Goal: Task Accomplishment & Management: Manage account settings

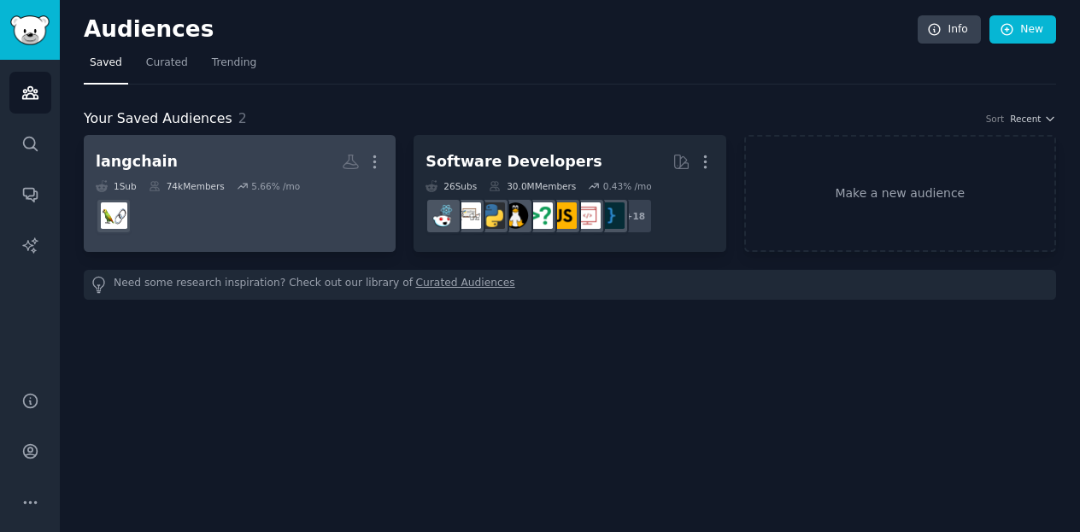
click at [178, 157] on h2 "langchain More" at bounding box center [240, 162] width 288 height 30
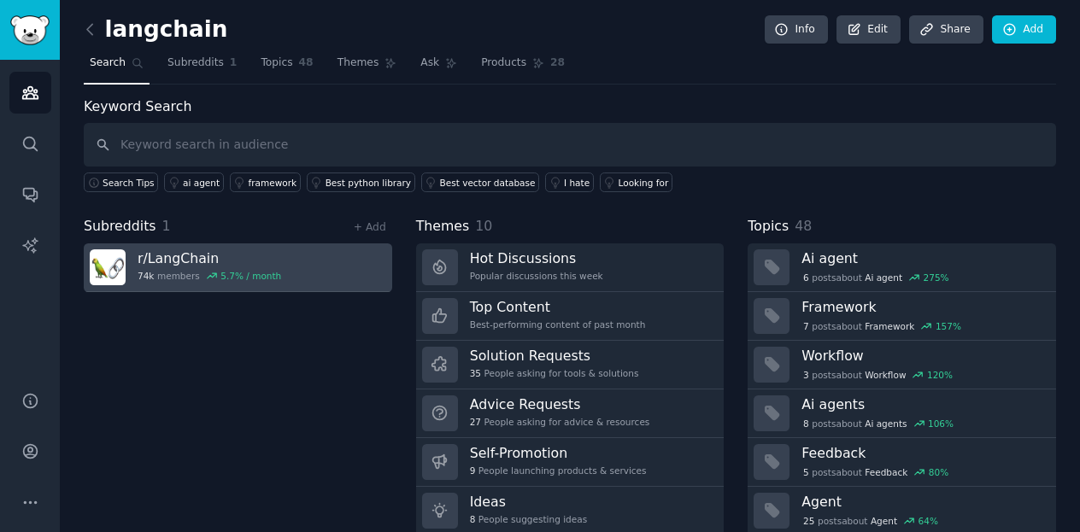
click at [318, 259] on link "r/ LangChain 74k members 5.7 % / month" at bounding box center [238, 267] width 308 height 49
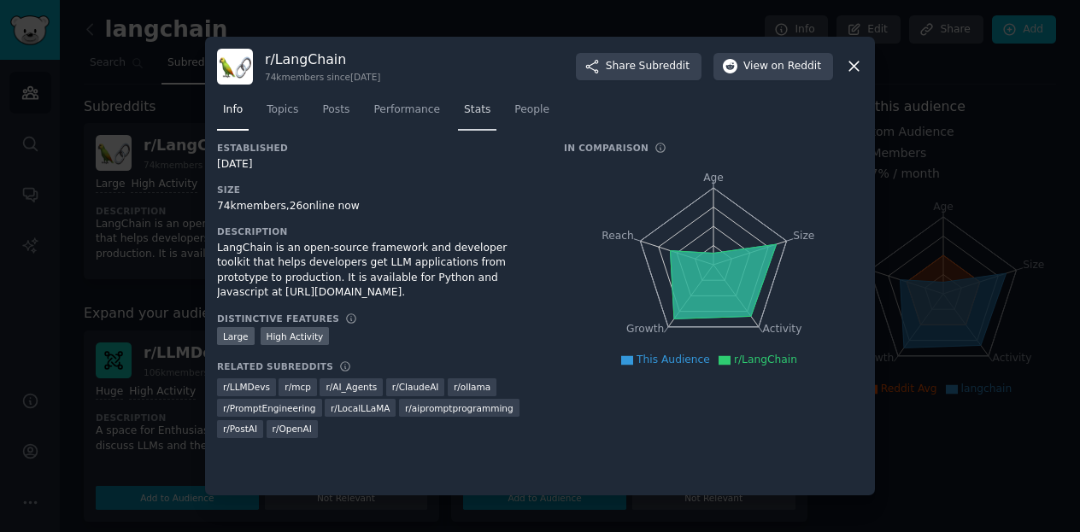
click at [464, 114] on span "Stats" at bounding box center [477, 110] width 26 height 15
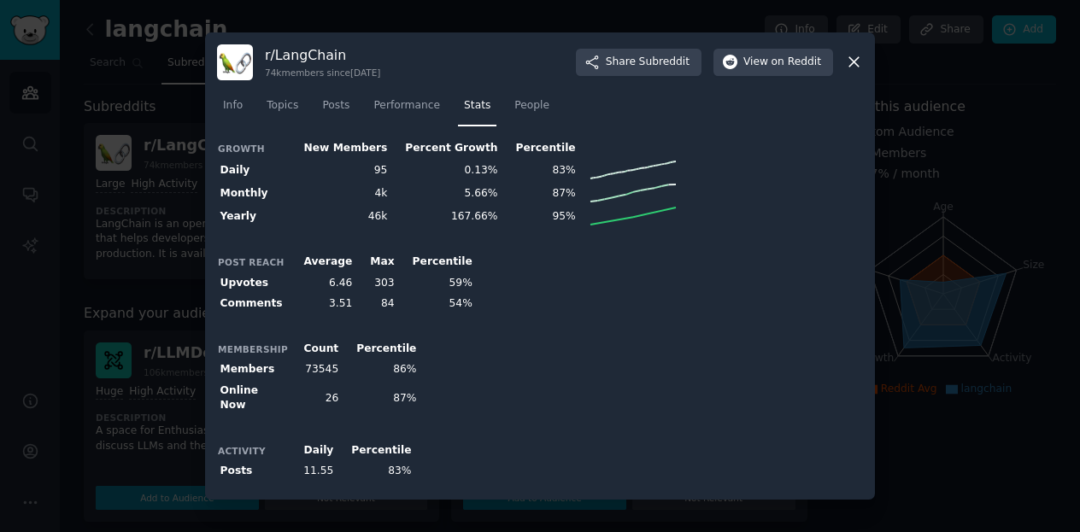
click at [1009, 396] on div at bounding box center [540, 266] width 1080 height 532
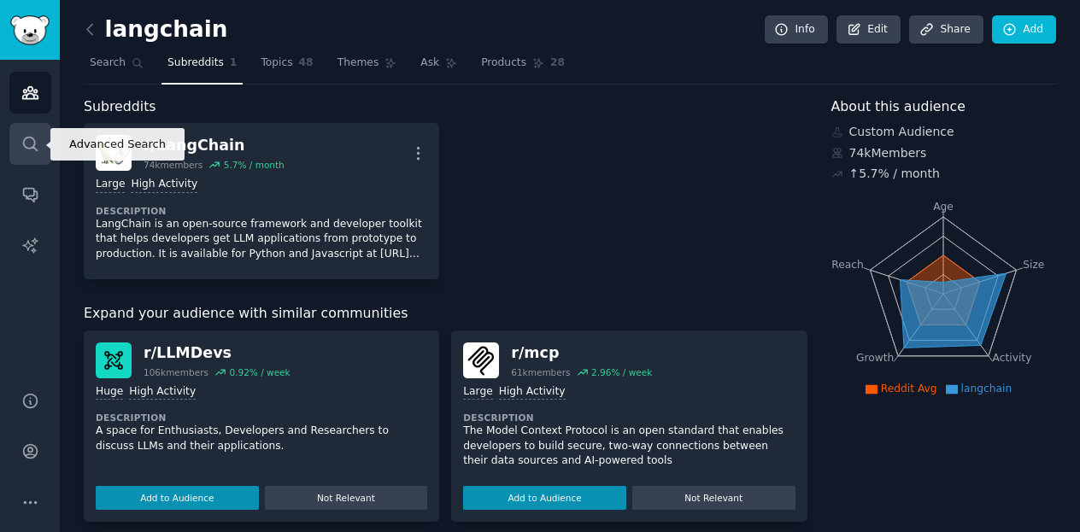
click at [27, 147] on icon "Sidebar" at bounding box center [30, 144] width 14 height 14
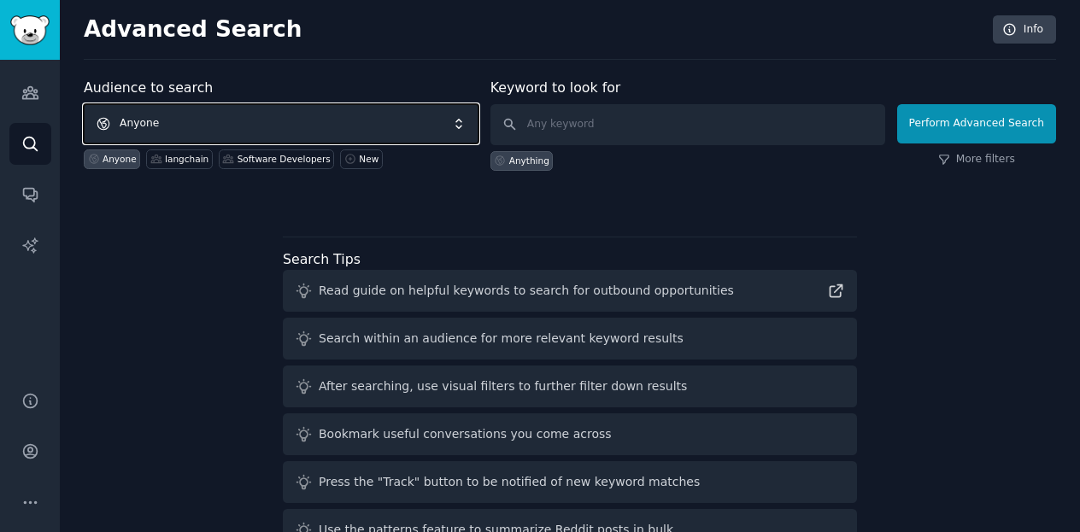
click at [205, 124] on span "Anyone" at bounding box center [281, 123] width 395 height 39
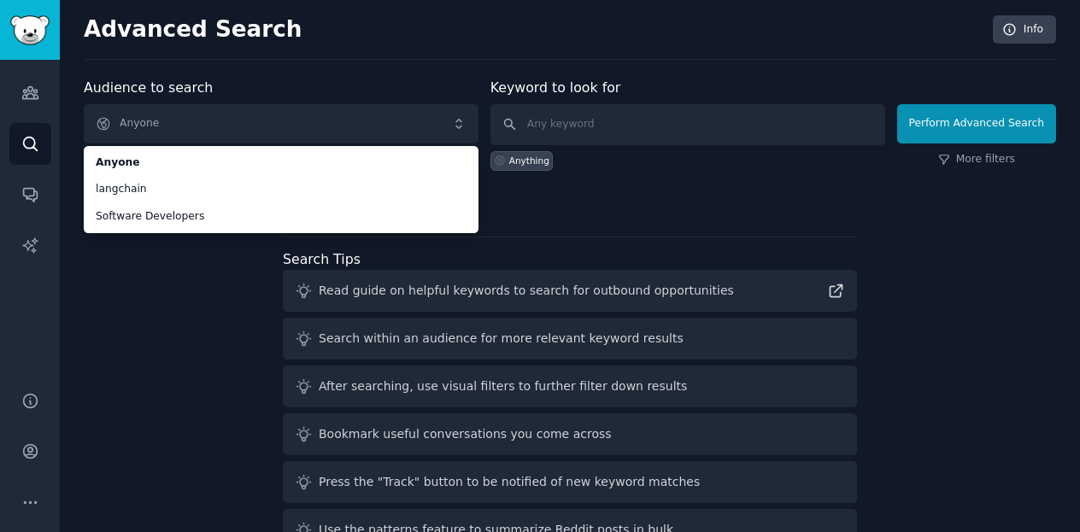
click at [207, 289] on div "Audience to search Anyone Anyone langchain Software Developers Anyone langchain…" at bounding box center [570, 318] width 972 height 480
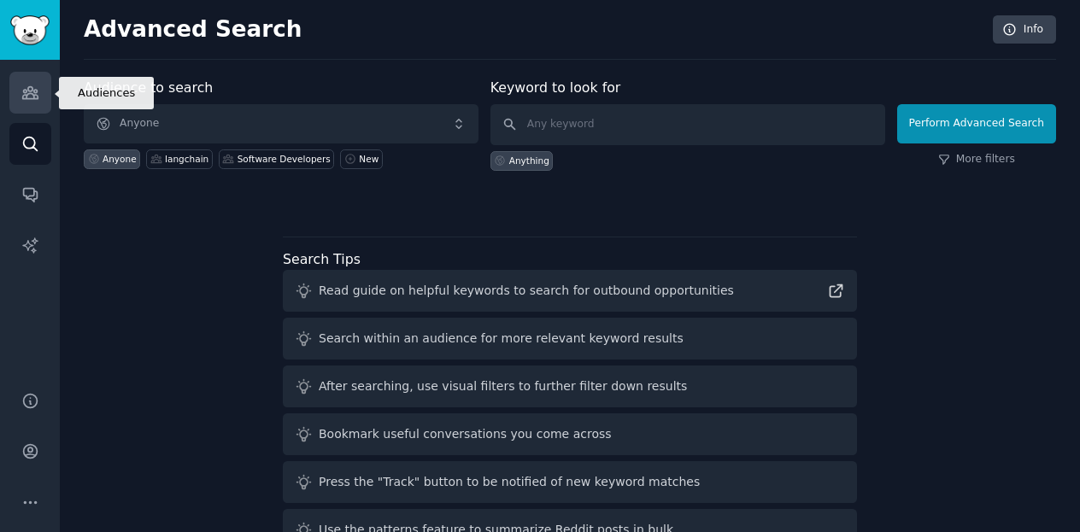
click at [33, 100] on icon "Sidebar" at bounding box center [30, 93] width 18 height 18
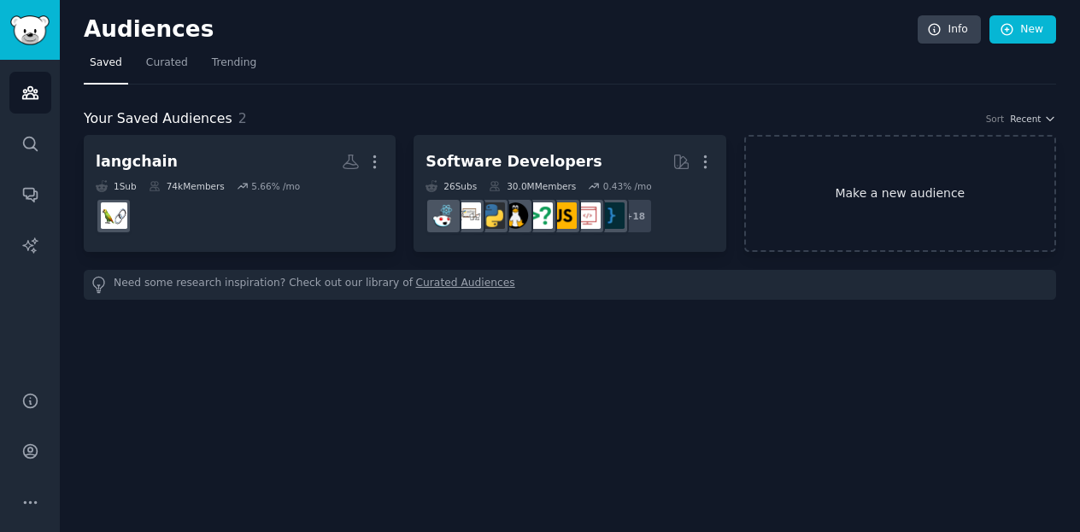
click at [823, 192] on link "Make a new audience" at bounding box center [900, 193] width 312 height 117
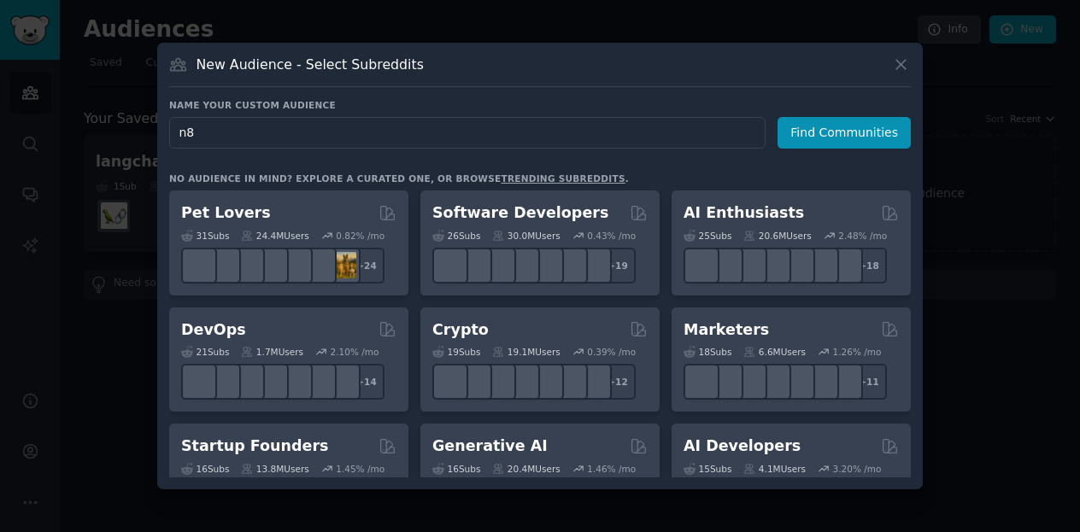
type input "n8n"
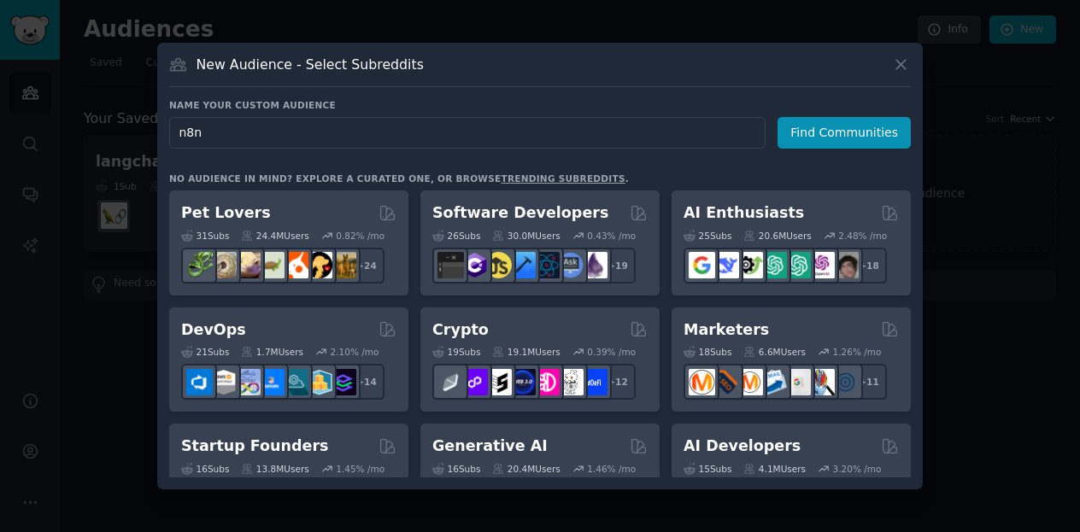
click button "Find Communities" at bounding box center [843, 133] width 133 height 32
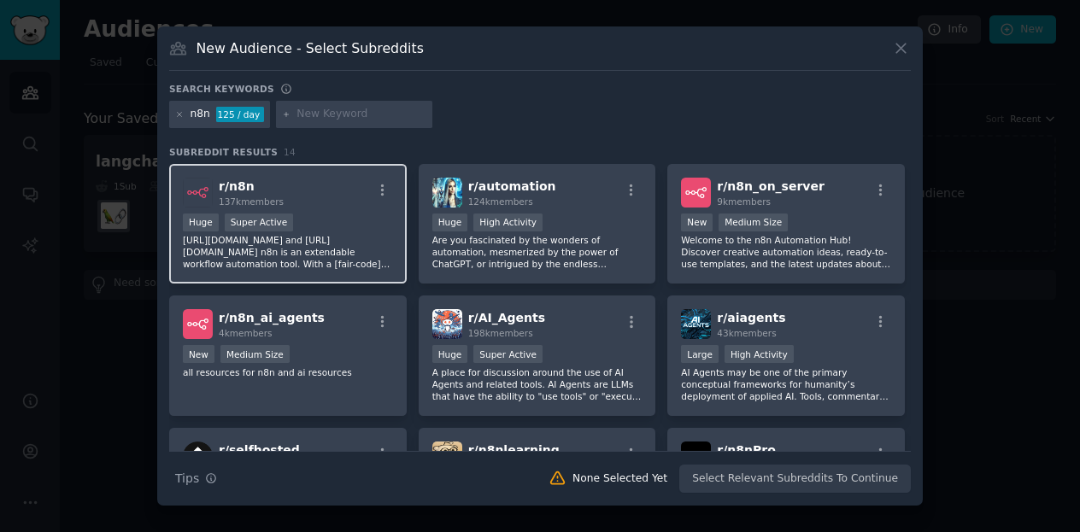
click at [301, 202] on div "r/ n8n 137k members" at bounding box center [288, 193] width 210 height 30
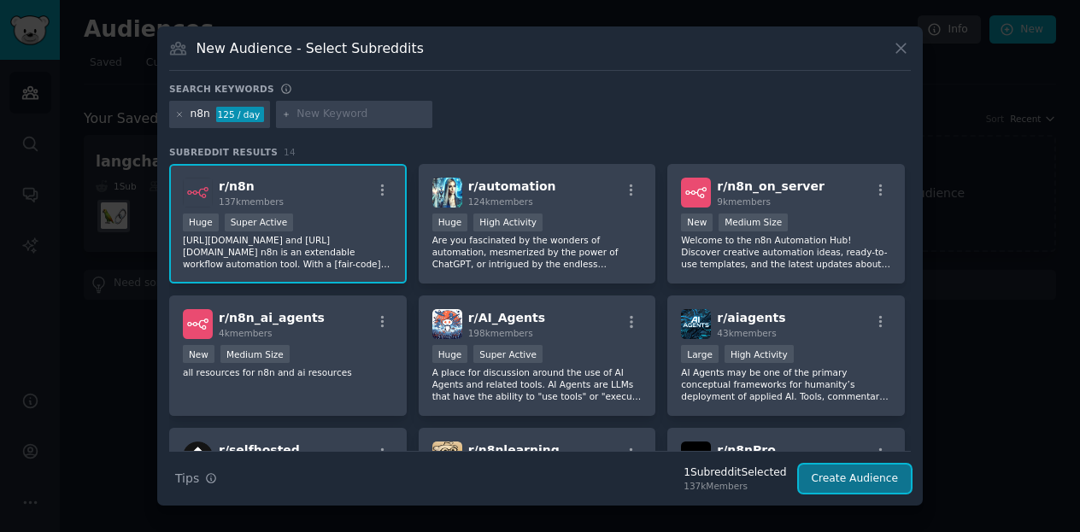
click at [823, 471] on button "Create Audience" at bounding box center [855, 479] width 113 height 29
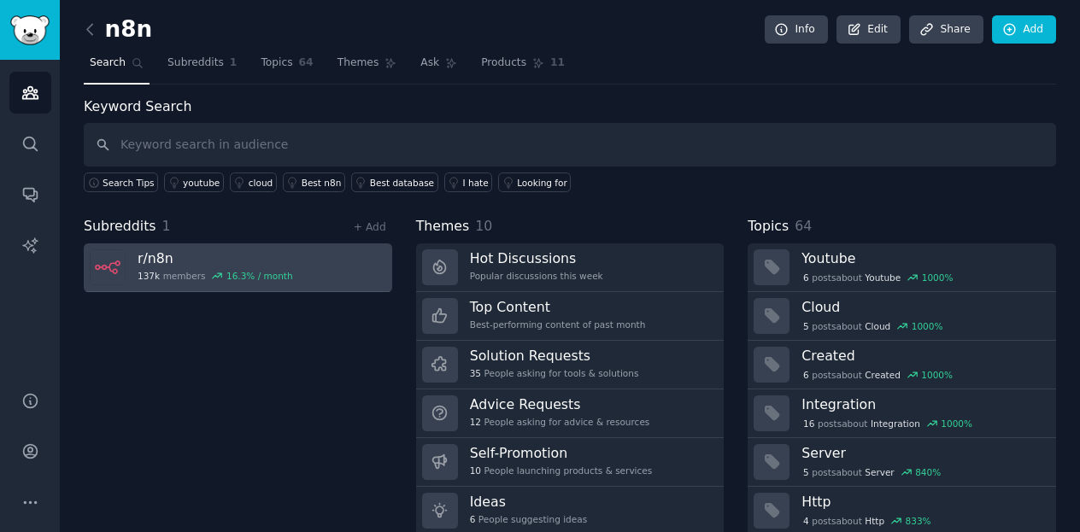
click at [190, 255] on h3 "r/ n8n" at bounding box center [215, 258] width 155 height 18
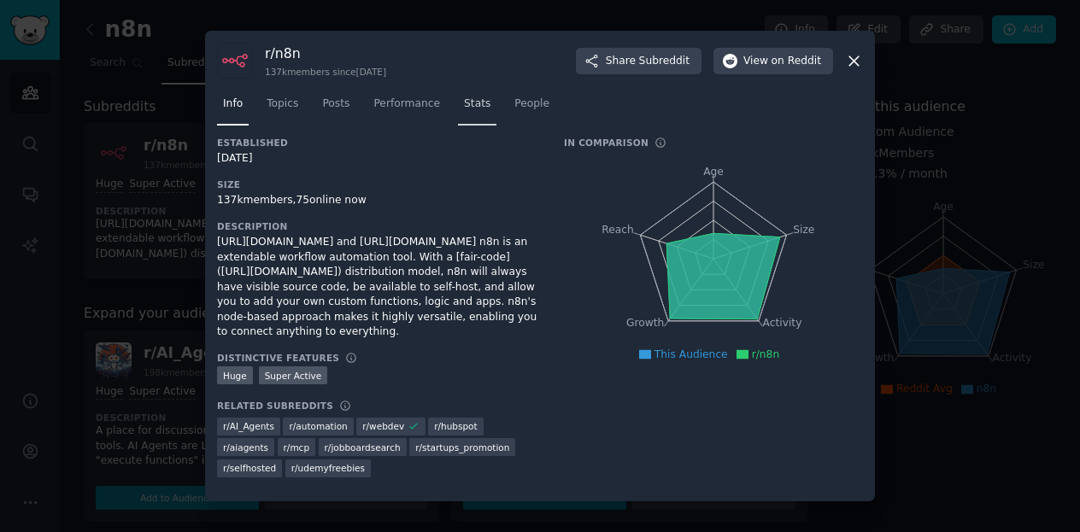
click at [466, 112] on span "Stats" at bounding box center [477, 104] width 26 height 15
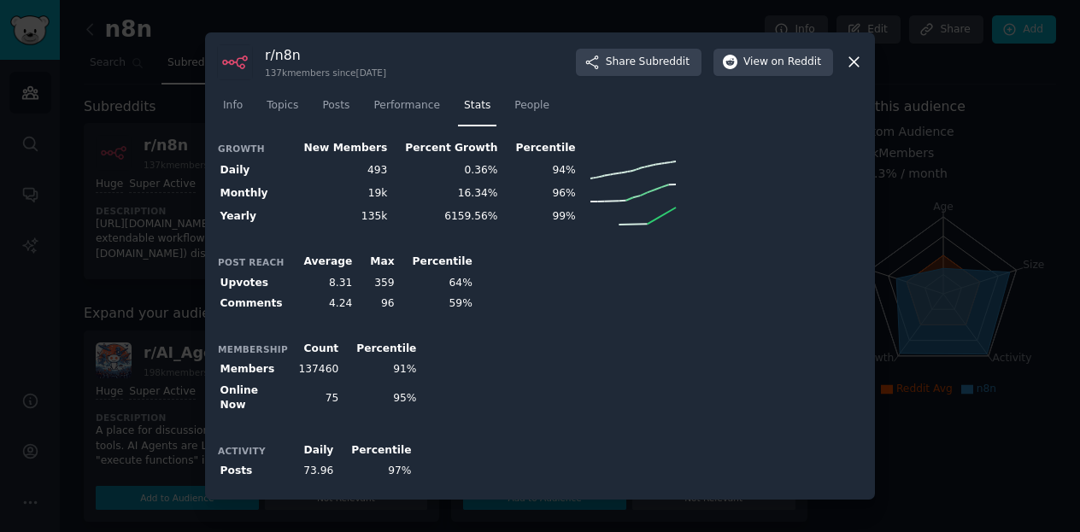
click at [1014, 396] on div at bounding box center [540, 266] width 1080 height 532
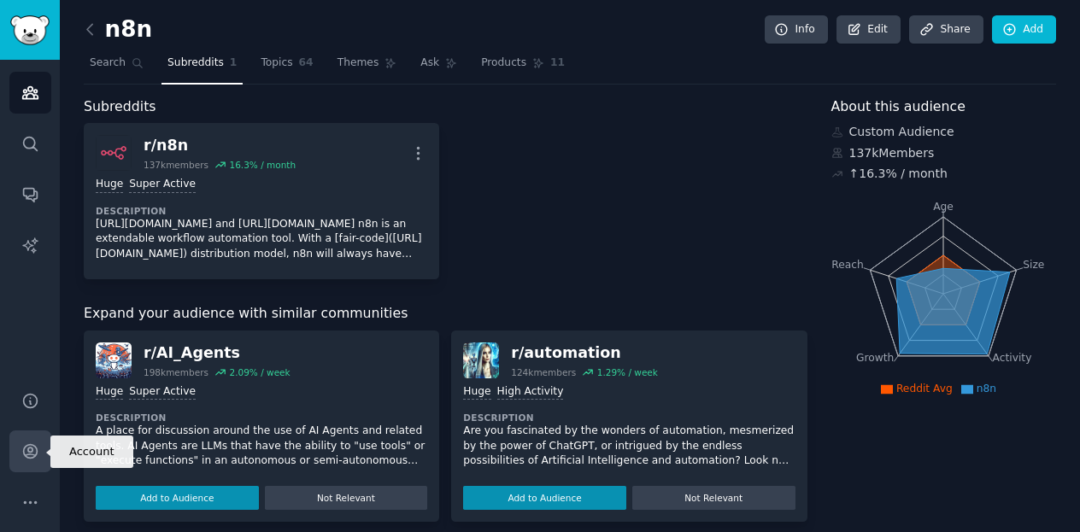
click at [34, 451] on icon "Sidebar" at bounding box center [30, 451] width 18 height 18
